Goal: Transaction & Acquisition: Subscribe to service/newsletter

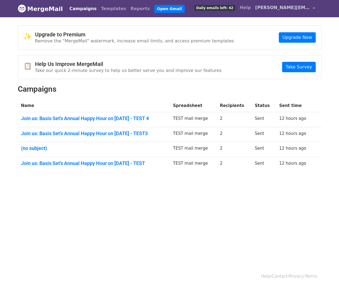
click at [291, 9] on span "[PERSON_NAME][EMAIL_ADDRESS][DOMAIN_NAME]" at bounding box center [283, 7] width 55 height 7
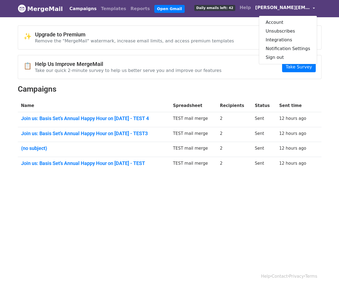
drag, startPoint x: 98, startPoint y: 35, endPoint x: 185, endPoint y: 36, distance: 87.4
click at [98, 35] on h4 "Upgrade to Premium" at bounding box center [134, 34] width 199 height 7
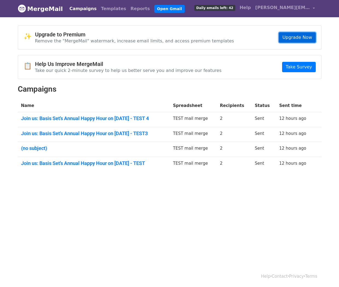
click at [303, 35] on link "Upgrade Now" at bounding box center [297, 37] width 37 height 10
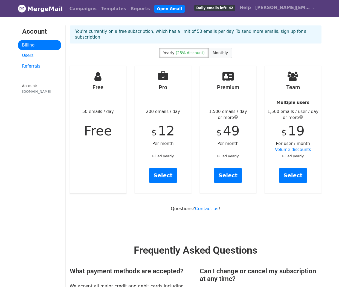
click at [222, 50] on label "Monthly" at bounding box center [221, 53] width 24 height 10
click at [223, 51] on span "Monthly" at bounding box center [220, 53] width 15 height 4
click at [165, 171] on link "Select" at bounding box center [163, 175] width 28 height 15
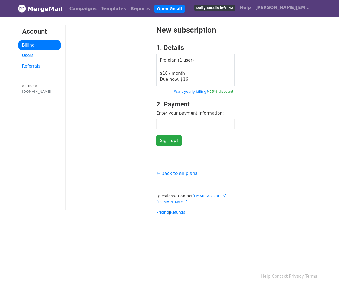
click at [177, 121] on div at bounding box center [195, 124] width 79 height 11
click at [248, 140] on div "New subscription 1. Details Pro plan (1 user) $16 / month Due now: $ 16 Want ye…" at bounding box center [196, 85] width 260 height 121
click at [168, 143] on input "Sign up!" at bounding box center [168, 141] width 25 height 10
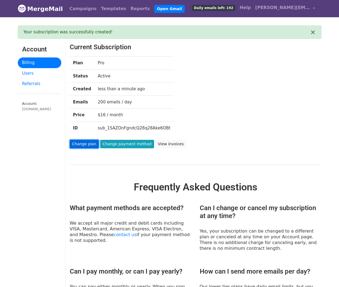
click at [81, 143] on link "Change plan" at bounding box center [84, 144] width 29 height 8
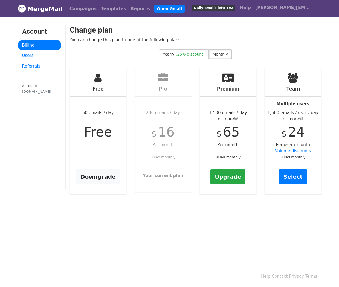
click at [49, 7] on link "MergeMail" at bounding box center [40, 9] width 45 height 12
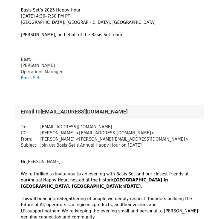
scroll to position [886, 0]
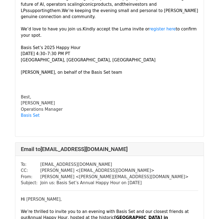
scroll to position [11080, 0]
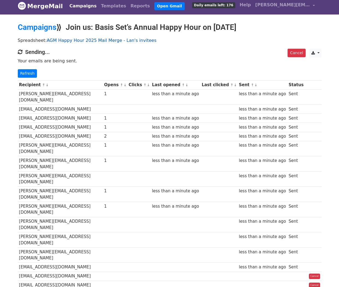
scroll to position [3, 0]
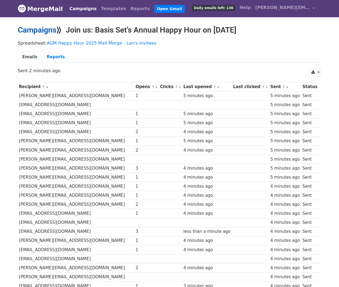
click at [40, 31] on link "Campaigns" at bounding box center [37, 29] width 39 height 9
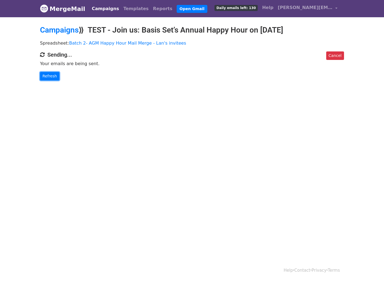
drag, startPoint x: 50, startPoint y: 75, endPoint x: 194, endPoint y: 51, distance: 145.6
click at [50, 75] on link "Refresh" at bounding box center [49, 76] width 19 height 8
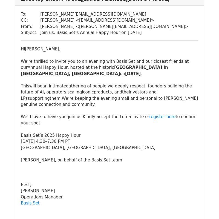
scroll to position [49, 0]
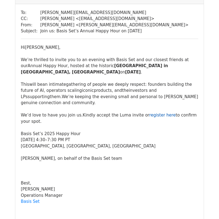
click at [152, 113] on link "register here" at bounding box center [162, 115] width 26 height 5
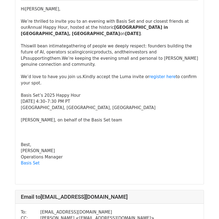
scroll to position [3187, 0]
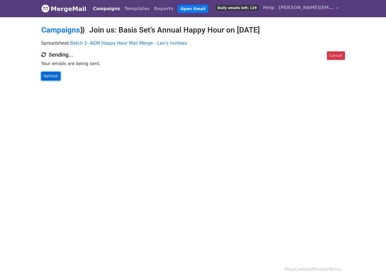
click at [54, 74] on link "Refresh" at bounding box center [50, 76] width 19 height 8
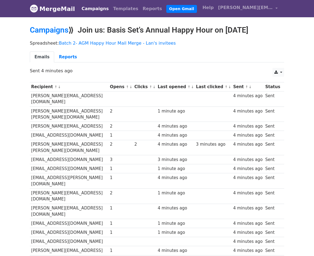
click at [308, 58] on body "MergeMail Campaigns Templates Reports Open Gmail Daily emails left: 114 Help [P…" at bounding box center [157, 145] width 314 height 291
